Goal: Transaction & Acquisition: Book appointment/travel/reservation

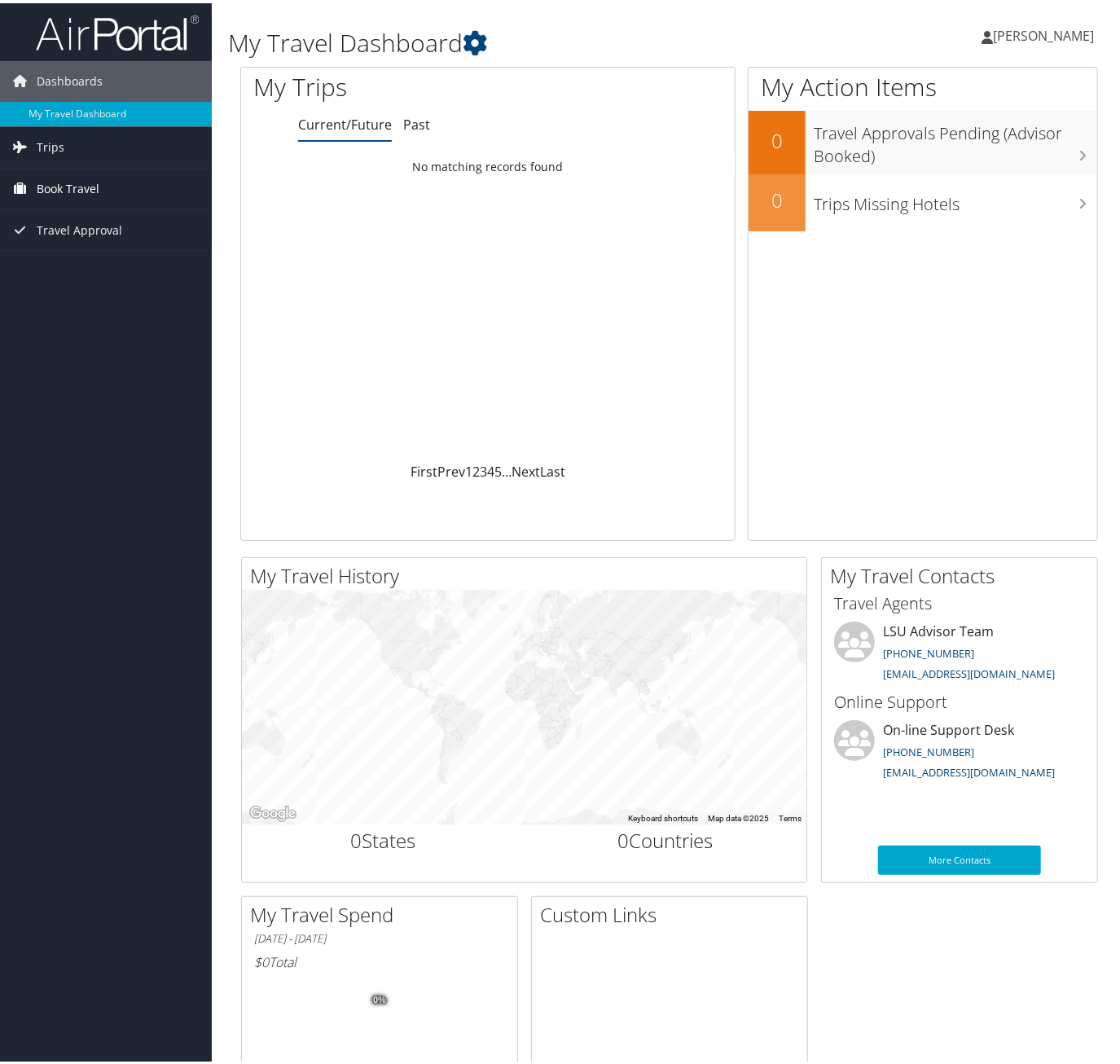
click at [52, 185] on span "Book Travel" at bounding box center [68, 186] width 63 height 41
click at [61, 241] on link "Book/Manage Online Trips" at bounding box center [106, 242] width 212 height 24
click at [87, 180] on span "Book Travel" at bounding box center [68, 186] width 63 height 41
click at [77, 244] on link "Book/Manage Online Trips" at bounding box center [106, 242] width 212 height 24
